Goal: Check status: Check status

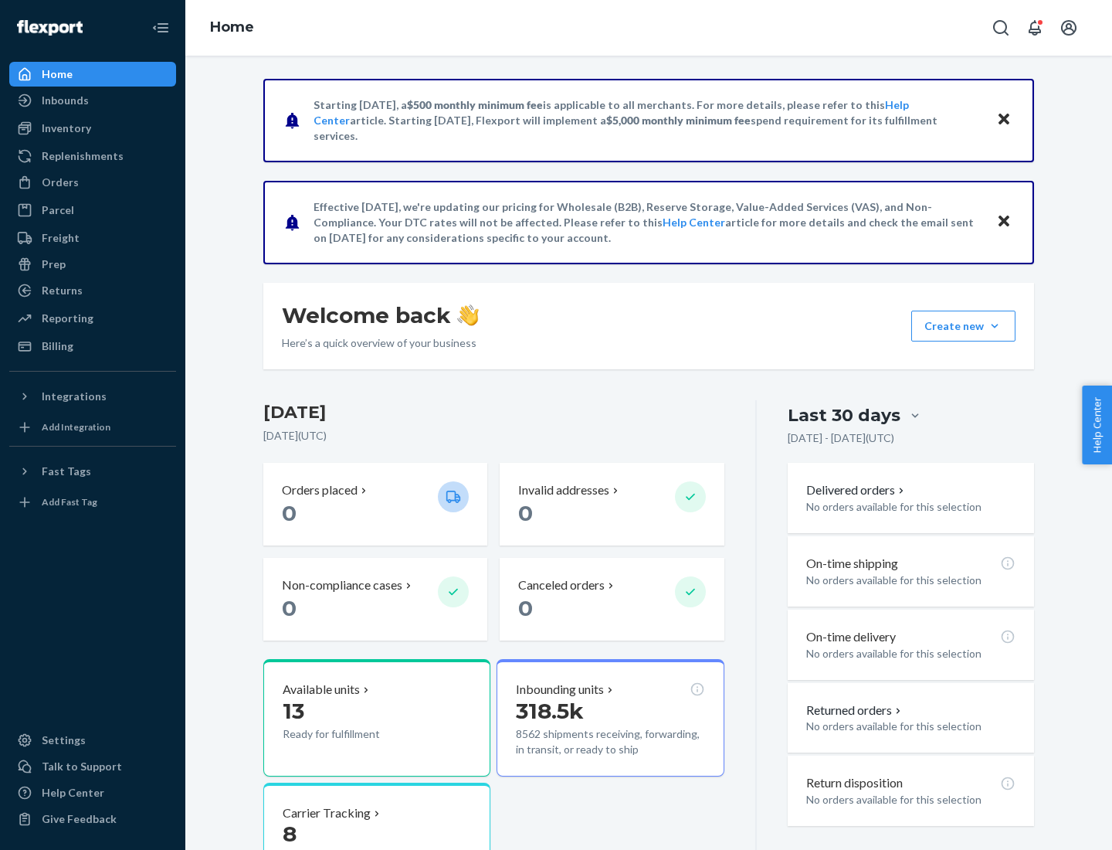
click at [995, 326] on button "Create new Create new inbound Create new order Create new product" at bounding box center [963, 326] width 104 height 31
click at [53, 264] on div "Prep" at bounding box center [54, 263] width 24 height 15
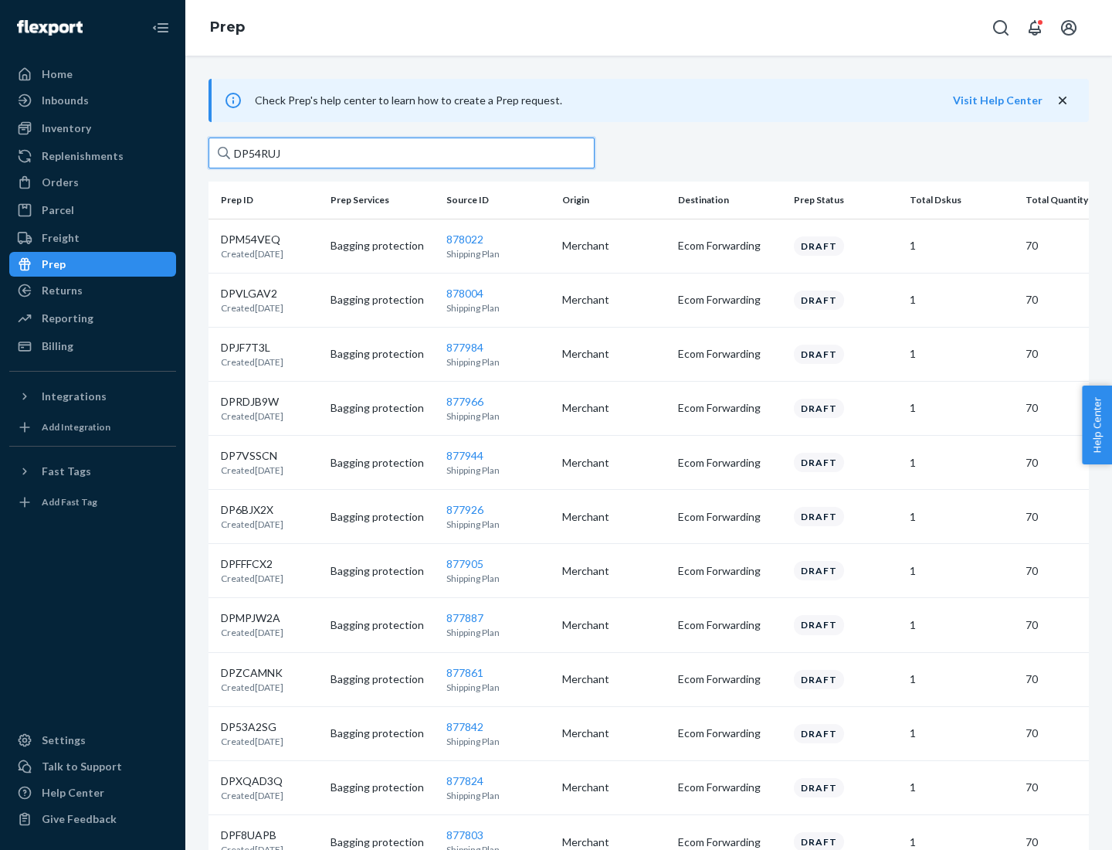
type input "DP54RUJL"
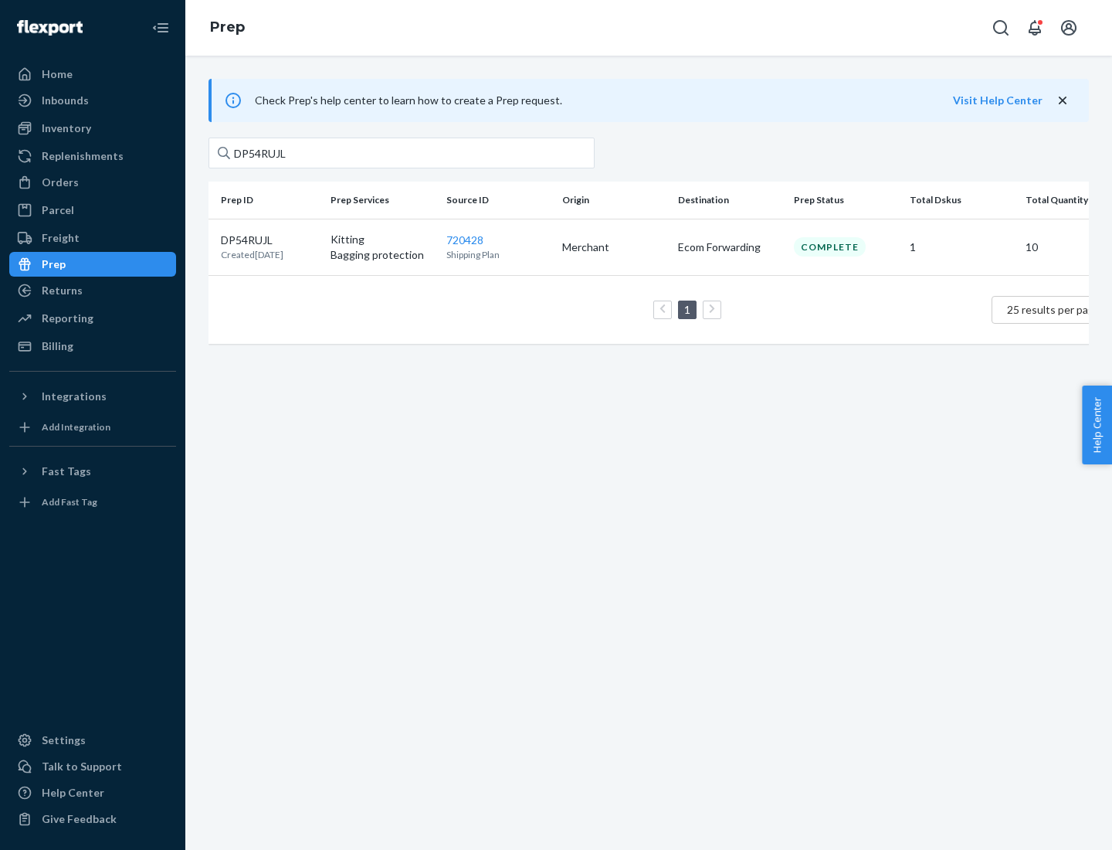
click at [270, 239] on p "DP54RUJL" at bounding box center [252, 240] width 63 height 15
